Goal: Task Accomplishment & Management: Manage account settings

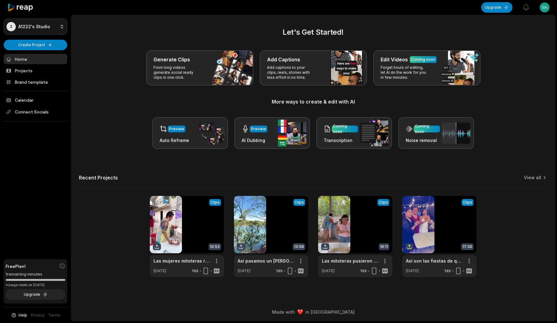
click at [57, 32] on html "S A1222's Studio Create Project Home Projects Brand template Calendar Connect S…" at bounding box center [278, 161] width 557 height 323
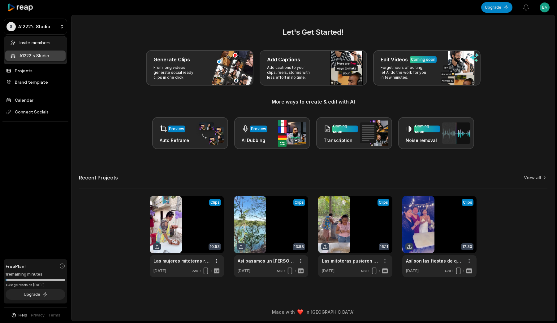
click at [101, 26] on html "S A1222's Studio Create Project Home Projects Brand template Calendar Connect S…" at bounding box center [278, 161] width 557 height 323
click at [545, 5] on html "S A1222's Studio Create Project Home Projects Brand template Calendar Connect S…" at bounding box center [278, 161] width 557 height 323
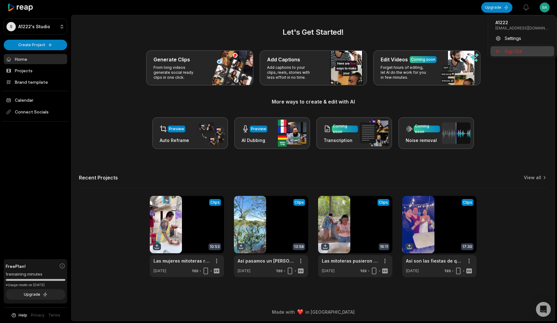
click at [520, 53] on span "Sign Out" at bounding box center [513, 51] width 17 height 7
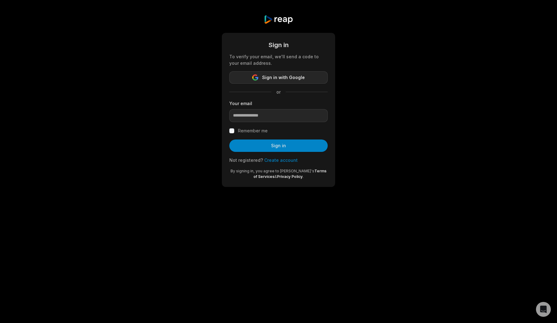
click at [267, 78] on span "Sign in with Google" at bounding box center [283, 77] width 43 height 7
